Goal: Task Accomplishment & Management: Complete application form

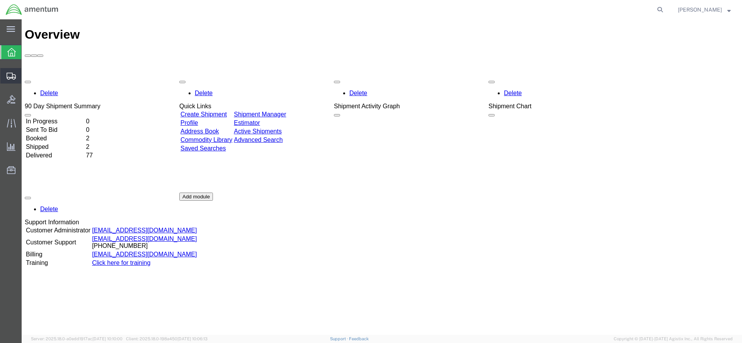
click at [0, 0] on span "Create Shipment" at bounding box center [0, 0] width 0 height 0
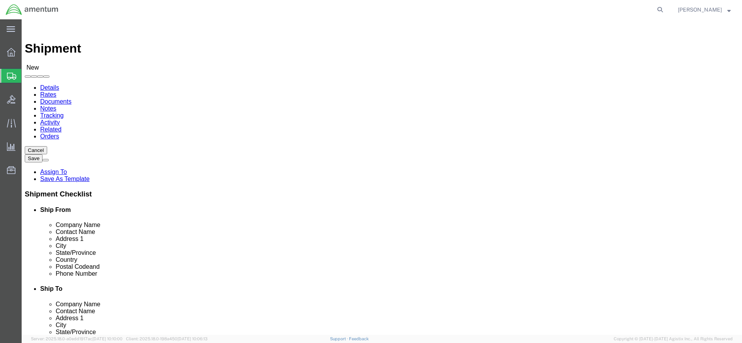
select select
click body "Shipment New Details Rates Documents Notes Tracking Activity Related Orders Can…"
select select "MYPROFILE"
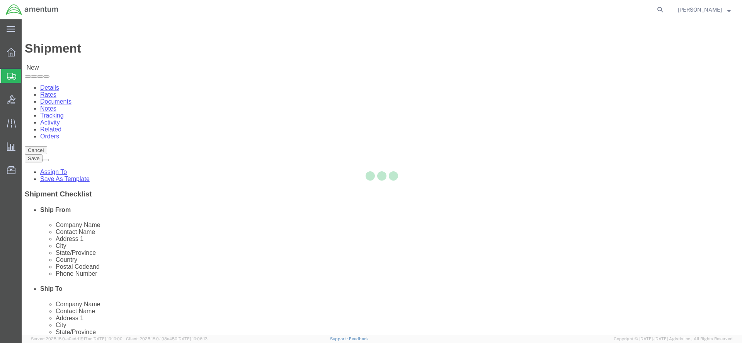
select select "FL"
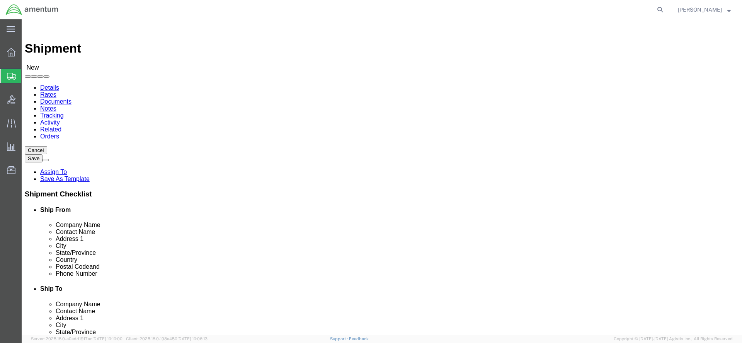
click input "text"
type input "Robin Wemmer"
click p "- NUWC Newport - (Robin Wemmer) 1176 Howell Street Bldg 1171A, Newport, RI, 028…"
select select "RI"
type input "Robin Wemmer"
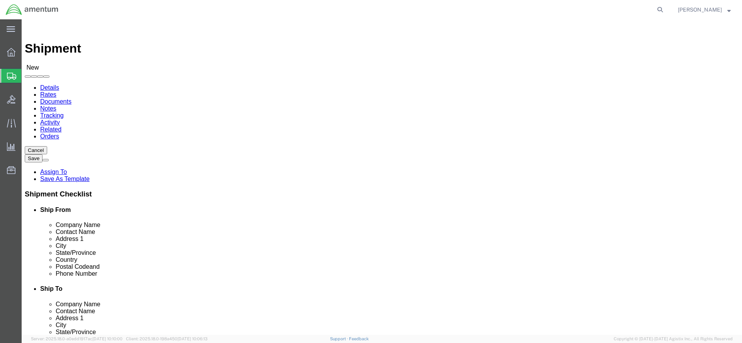
click input "text"
type input "robin.1.wemmer.civ@us.navy.mil"
click div "Sep 05 2025 2:00 PM"
type input "4:00 PM"
click button "Apply"
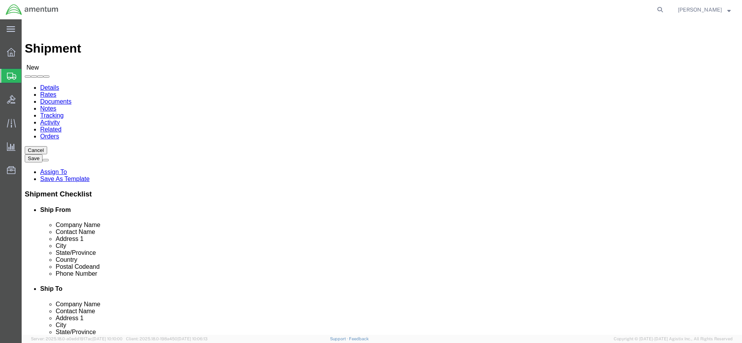
click input "text"
type input "001"
click button "Add reference"
select select "DEPT"
click input "text"
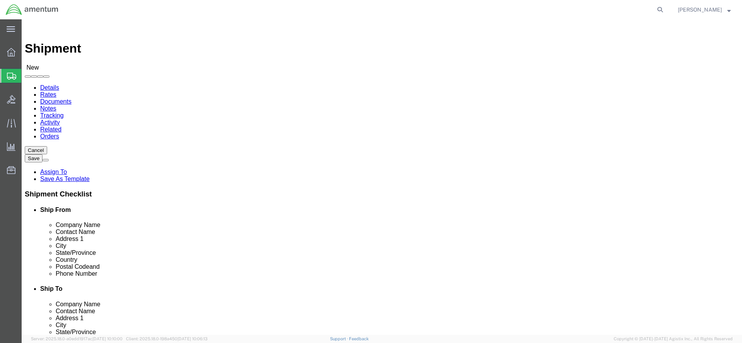
scroll to position [348, 0]
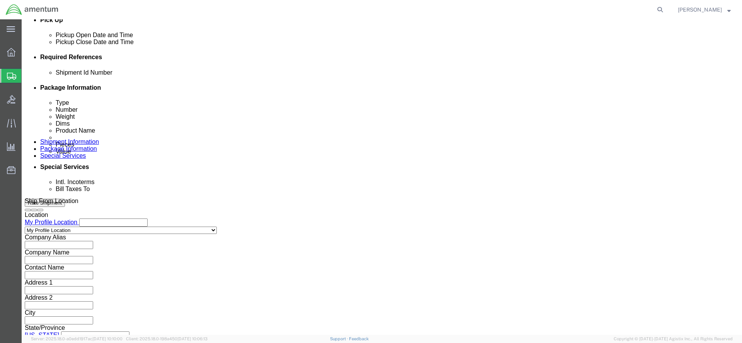
type input "Autec"
click button "Add reference"
select select "PROJNUM"
click input "text"
type input "4732.C0.01QH.14090400.871E0000"
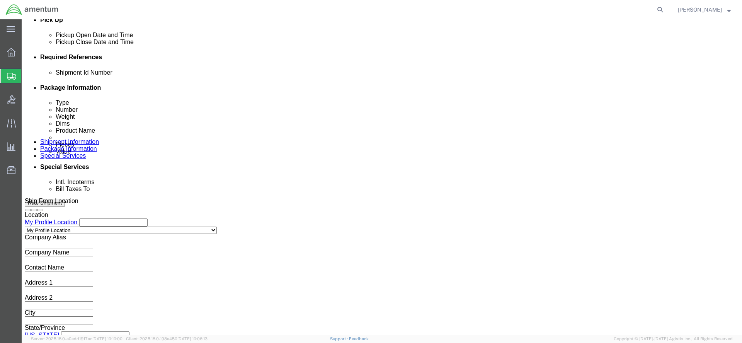
click button "Continue"
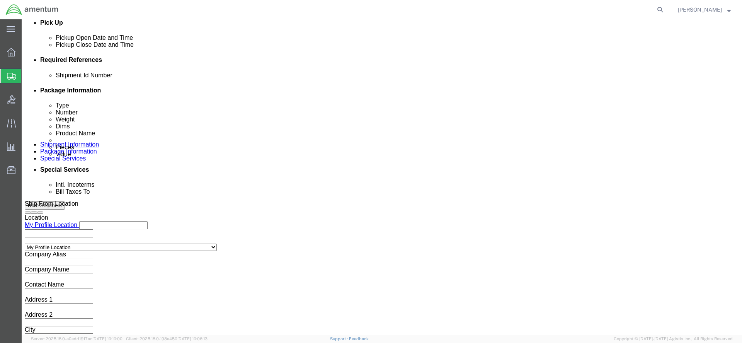
select select "CASE"
click input "text"
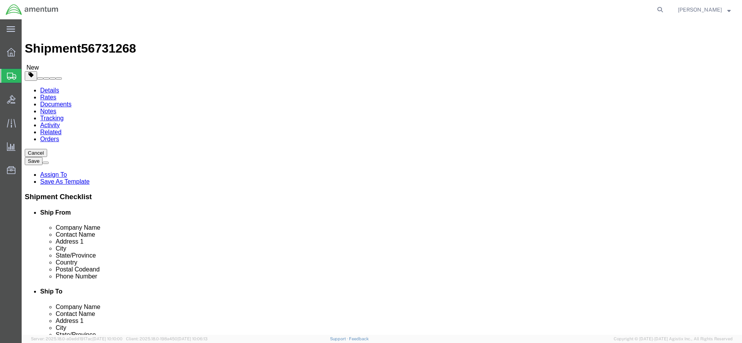
type input "20"
type input "16"
type input "9"
drag, startPoint x: 127, startPoint y: 179, endPoint x: 87, endPoint y: 180, distance: 39.4
click div "Weight Total weight of packages in pounds or kilograms 0.00 Select kgs lbs Ship…"
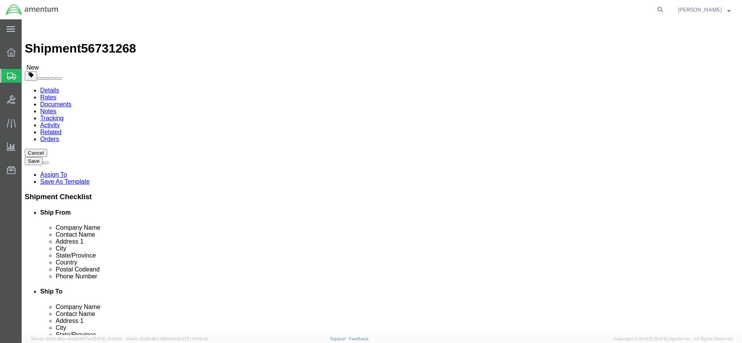
type input "20.0"
click link "Add Content"
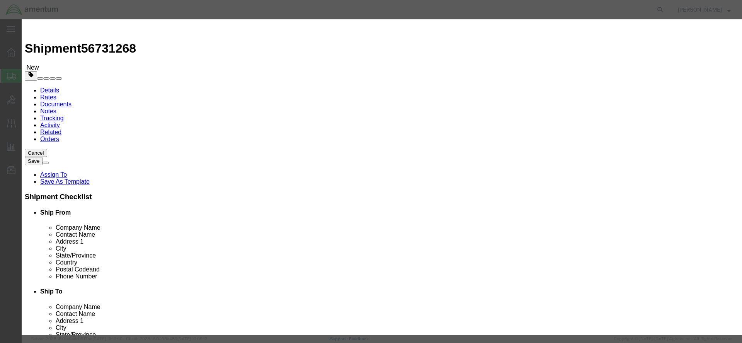
click input "text"
type input "F42C Hydrophone"
drag, startPoint x: 246, startPoint y: 73, endPoint x: 222, endPoint y: 78, distance: 24.2
click div "0"
type input "1"
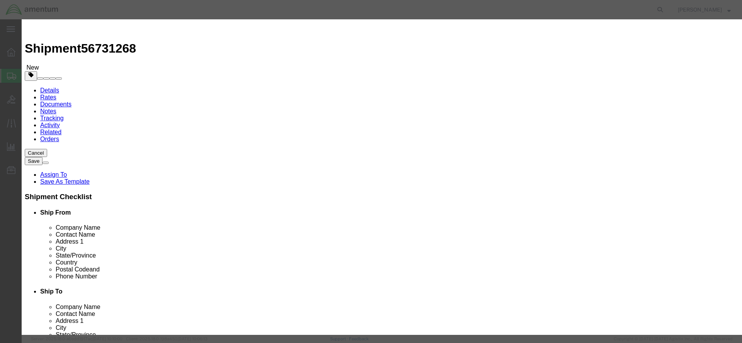
click input "F42C Hydrophone"
type input "F42C Hydrophone #212"
click input "text"
type input "6000.00"
click button "Save & Close"
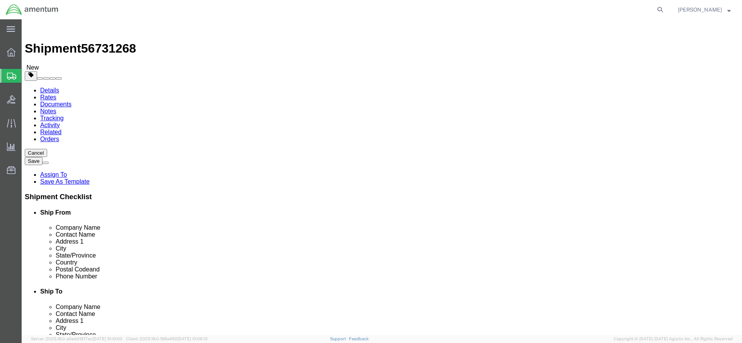
click button "Rate Shipment"
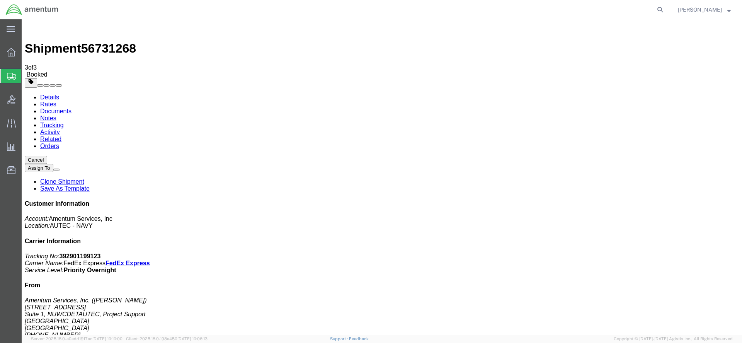
click at [729, 10] on strong "button" at bounding box center [728, 9] width 3 height 3
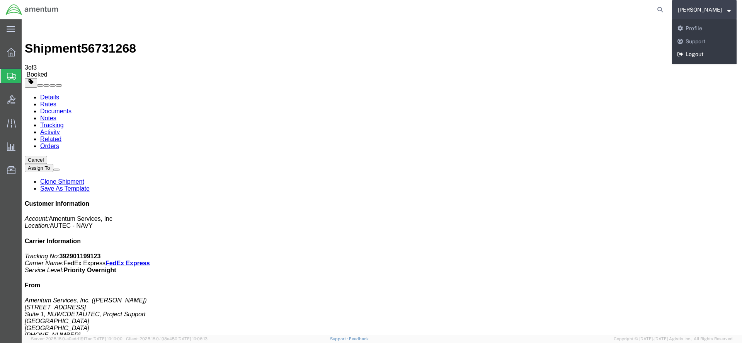
click at [711, 53] on link "Logout" at bounding box center [704, 54] width 65 height 13
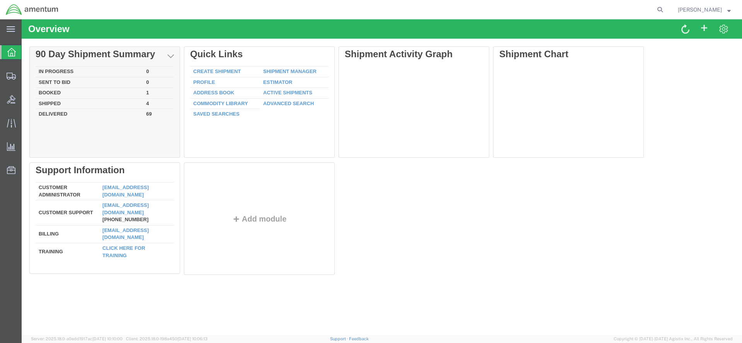
click at [87, 114] on td "Delivered" at bounding box center [89, 113] width 107 height 9
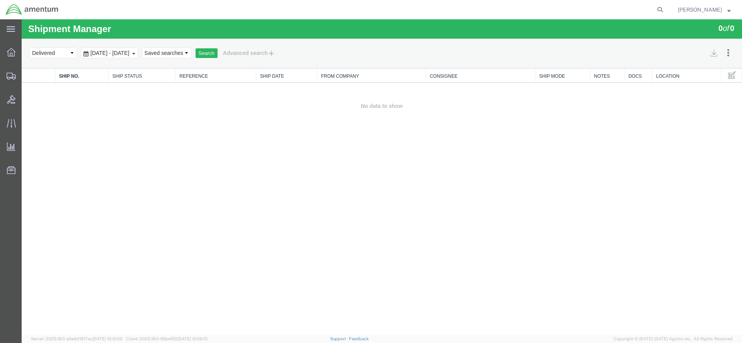
click at [138, 55] on div "[DATE] - [DATE]" at bounding box center [109, 53] width 57 height 11
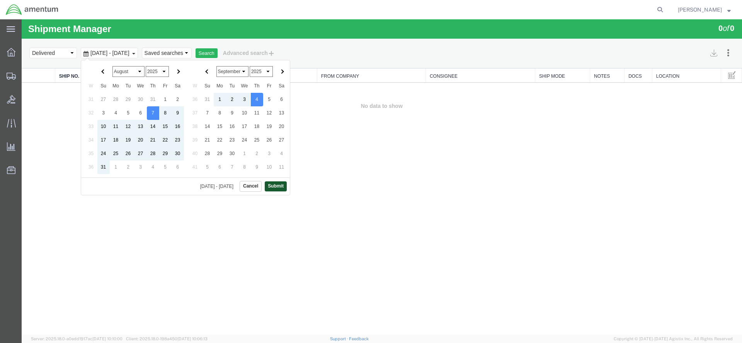
click at [277, 184] on button "Submit" at bounding box center [276, 186] width 22 height 10
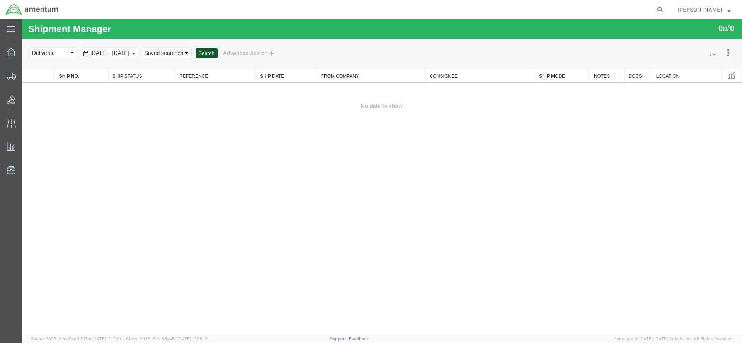
click at [218, 51] on button "Search" at bounding box center [207, 53] width 22 height 10
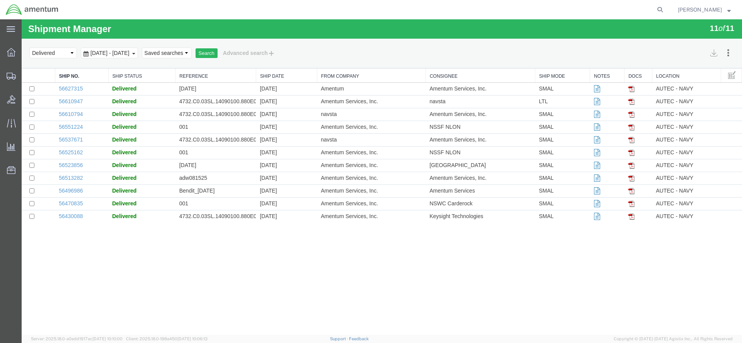
click at [138, 52] on div "[DATE] - [DATE]" at bounding box center [109, 53] width 57 height 11
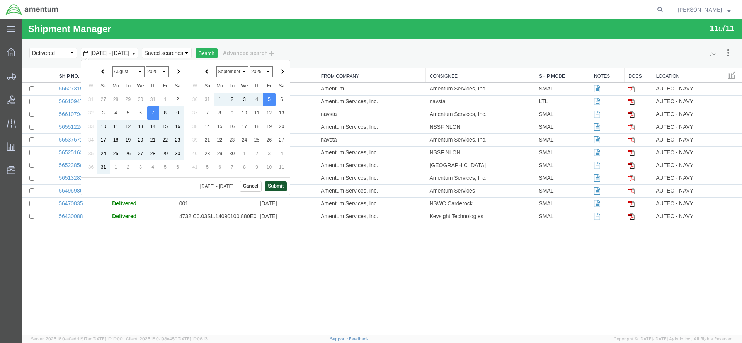
click at [278, 185] on button "Submit" at bounding box center [276, 186] width 22 height 10
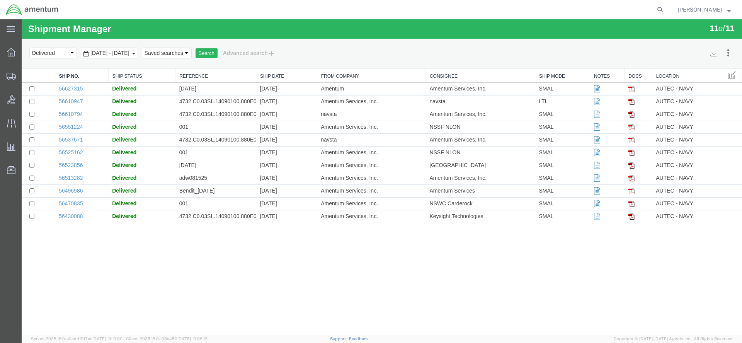
click at [114, 51] on span "[DATE] - [DATE]" at bounding box center [109, 53] width 43 height 6
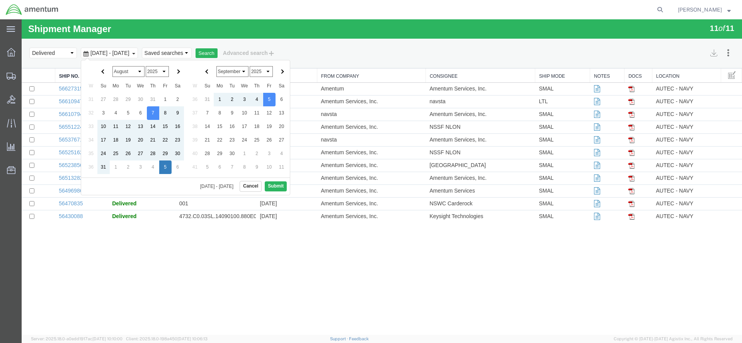
drag, startPoint x: 156, startPoint y: 114, endPoint x: 159, endPoint y: 165, distance: 50.7
click at [272, 185] on button "Submit" at bounding box center [276, 186] width 22 height 10
